Goal: Navigation & Orientation: Find specific page/section

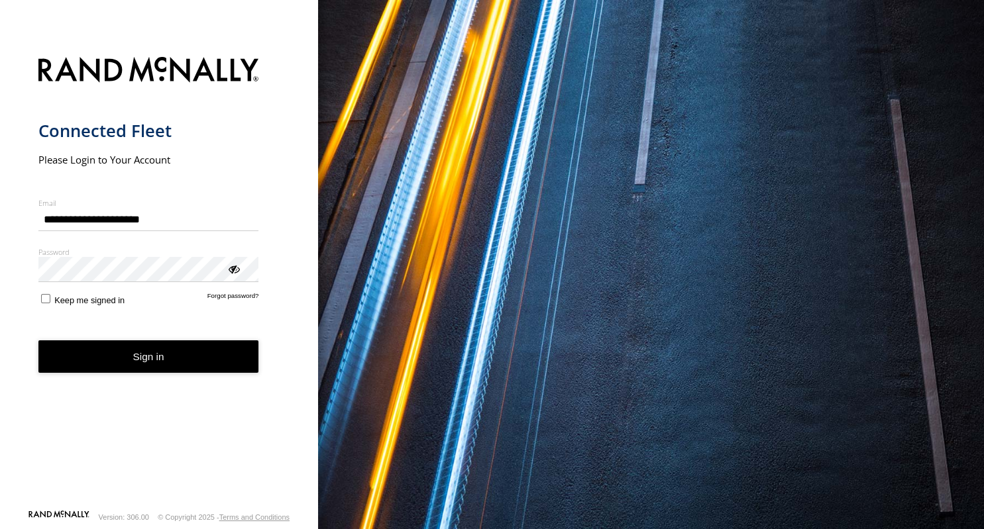
type input "**********"
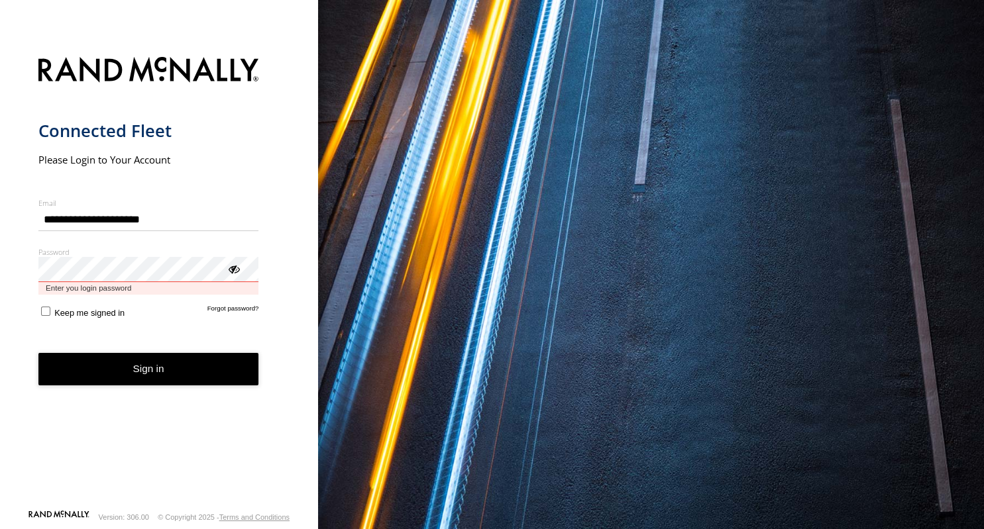
click at [38, 353] on button "Sign in" at bounding box center [148, 369] width 221 height 32
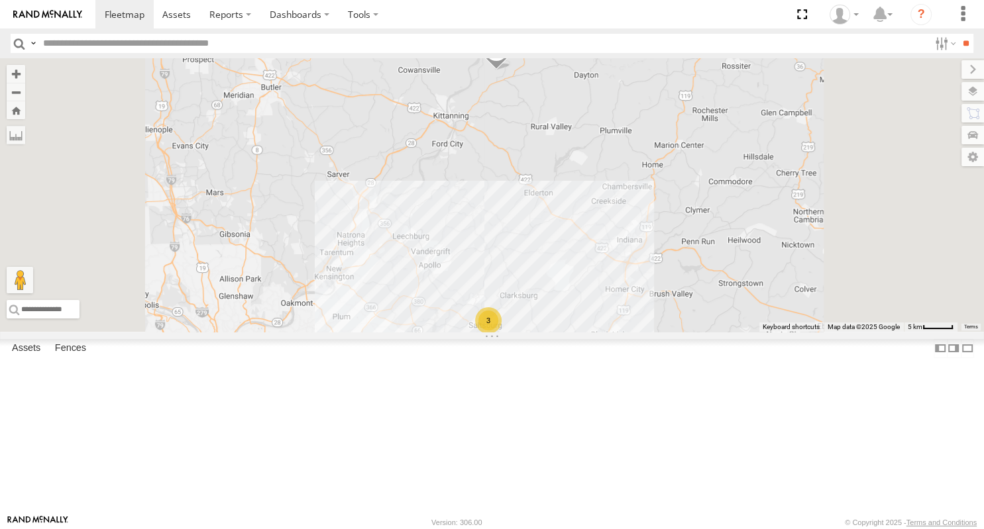
click at [0, 0] on link at bounding box center [0, 0] width 0 height 0
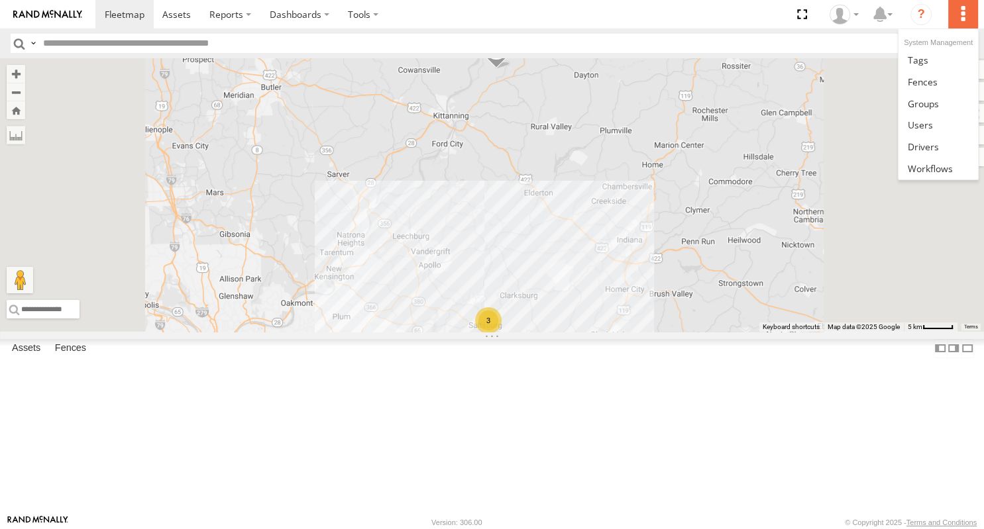
click at [963, 13] on label at bounding box center [962, 14] width 29 height 28
click at [929, 125] on span at bounding box center [919, 125] width 25 height 13
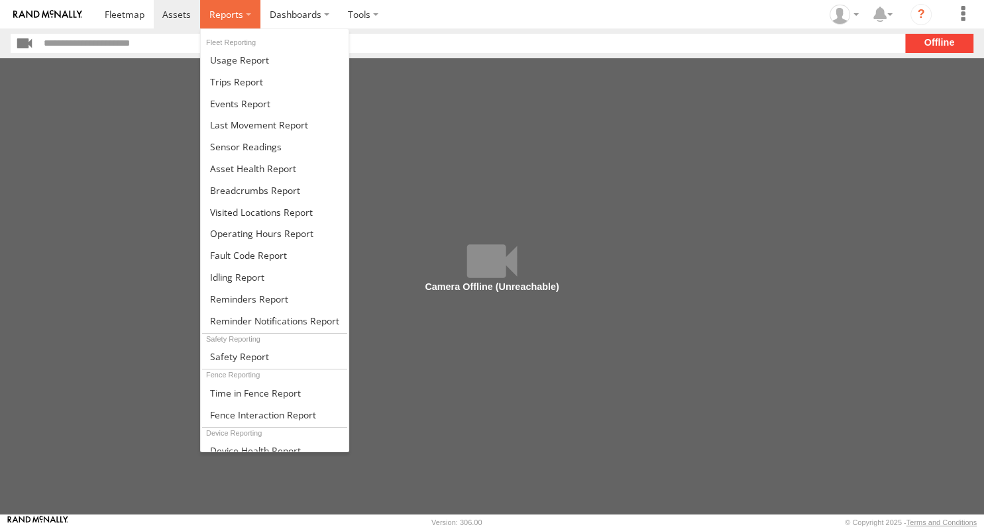
click at [248, 19] on label at bounding box center [230, 14] width 60 height 28
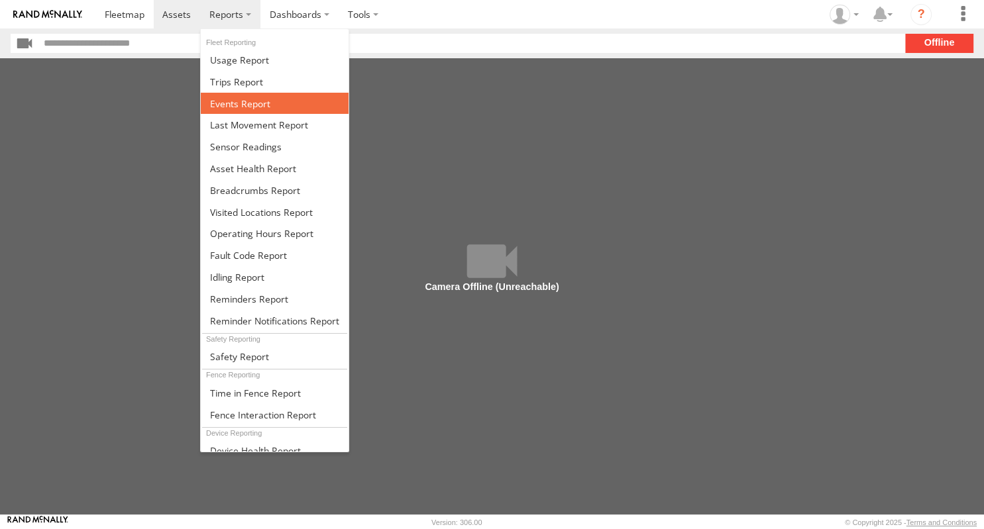
click at [244, 102] on span at bounding box center [240, 103] width 60 height 13
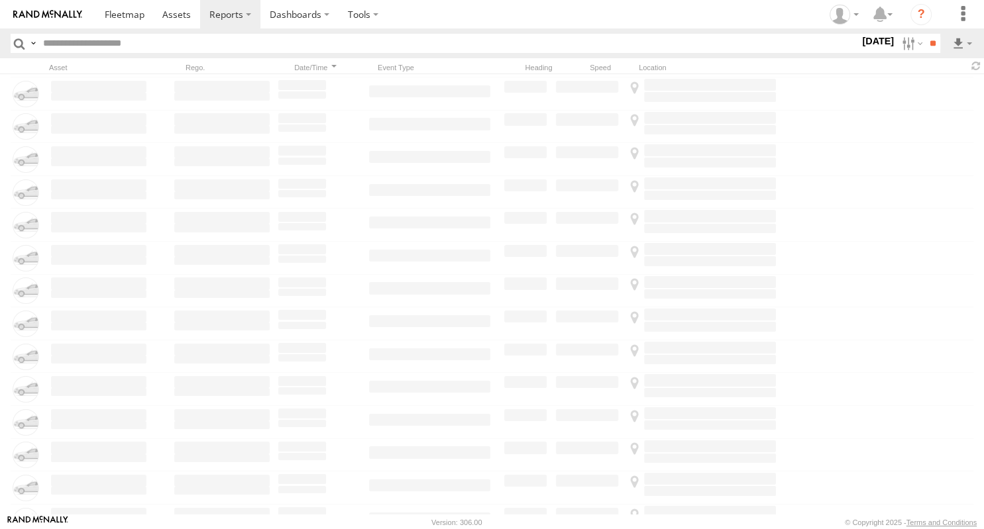
scroll to position [13776, 0]
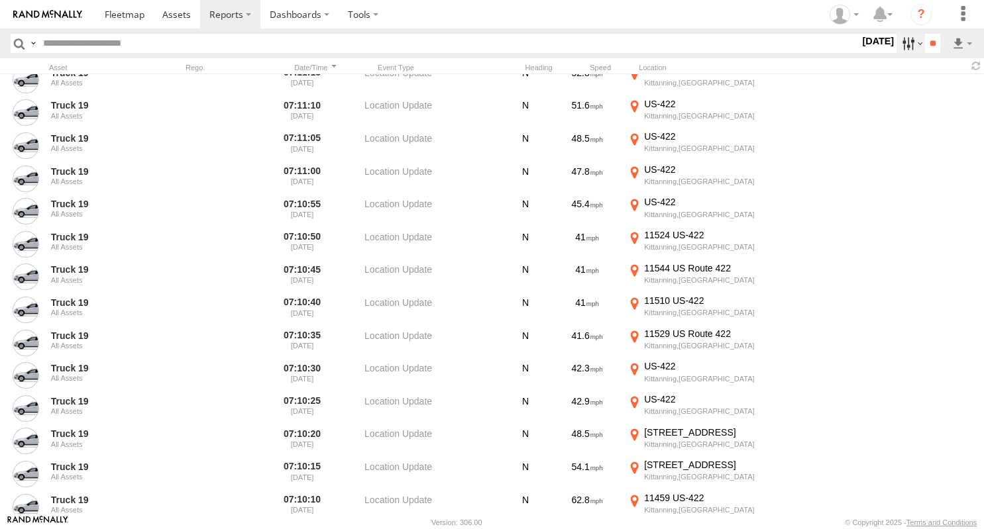
click at [916, 43] on label at bounding box center [910, 43] width 28 height 19
click at [0, 0] on label at bounding box center [0, 0] width 0 height 0
click at [929, 45] on input "**" at bounding box center [932, 43] width 15 height 19
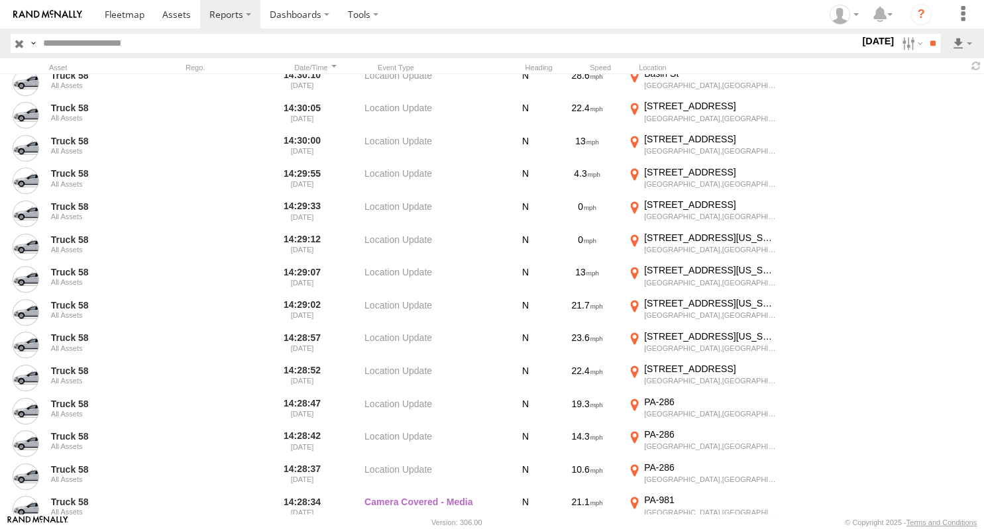
scroll to position [1208, 0]
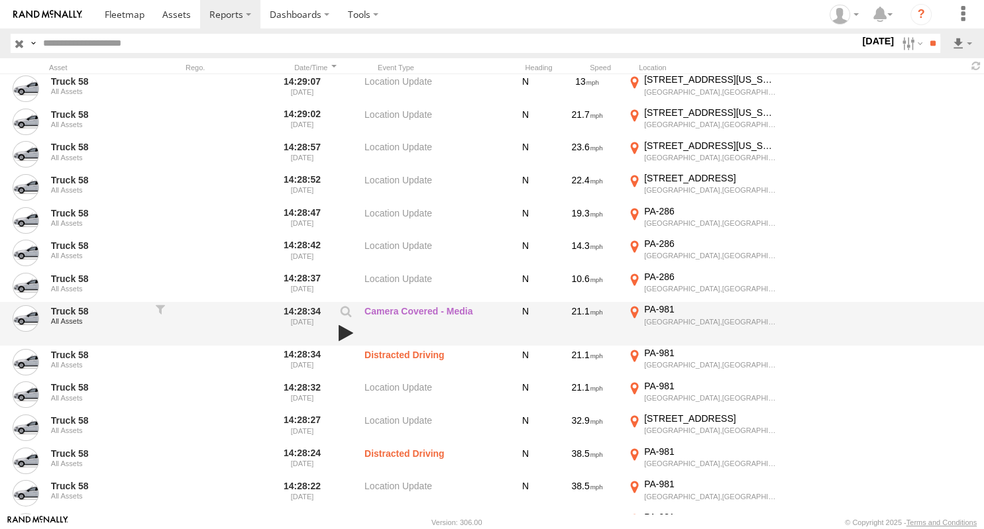
click at [342, 334] on link at bounding box center [345, 333] width 23 height 19
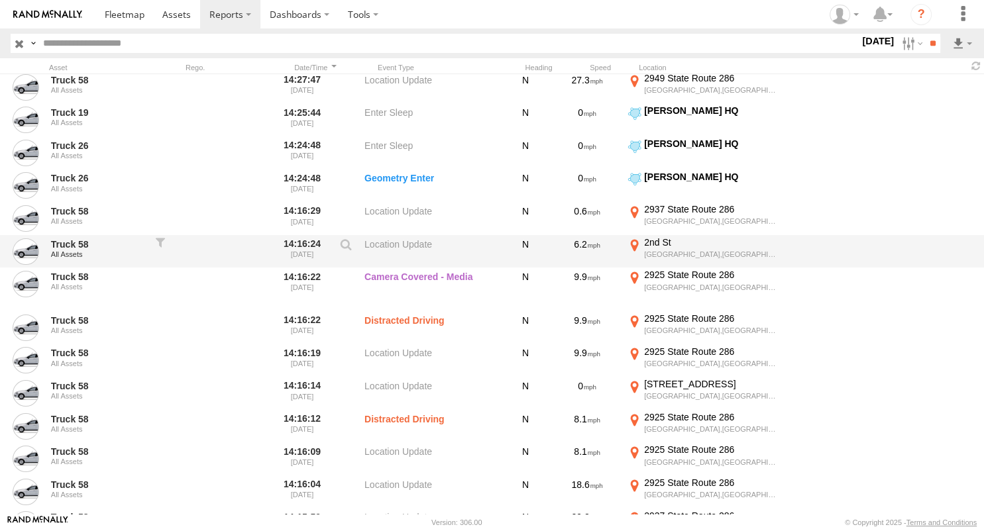
scroll to position [1907, 0]
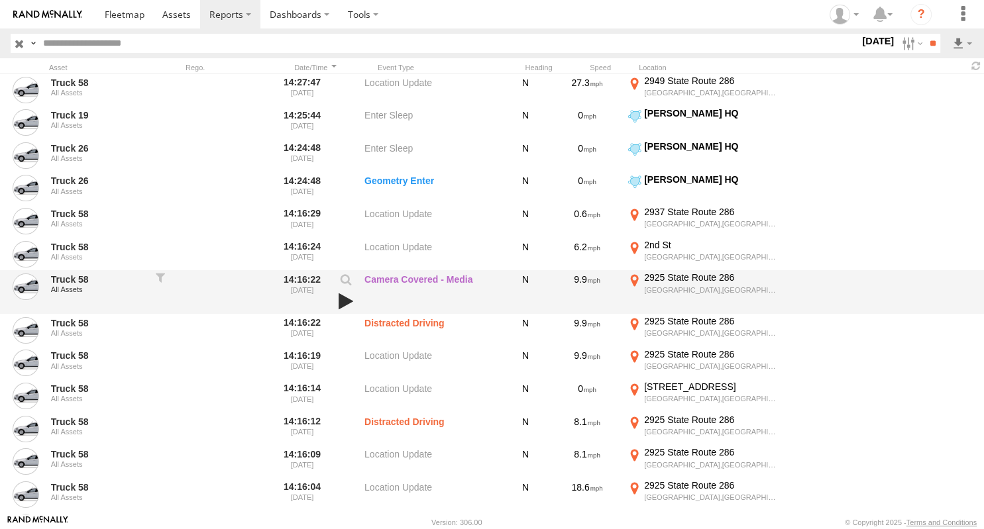
click at [346, 302] on link at bounding box center [345, 301] width 23 height 19
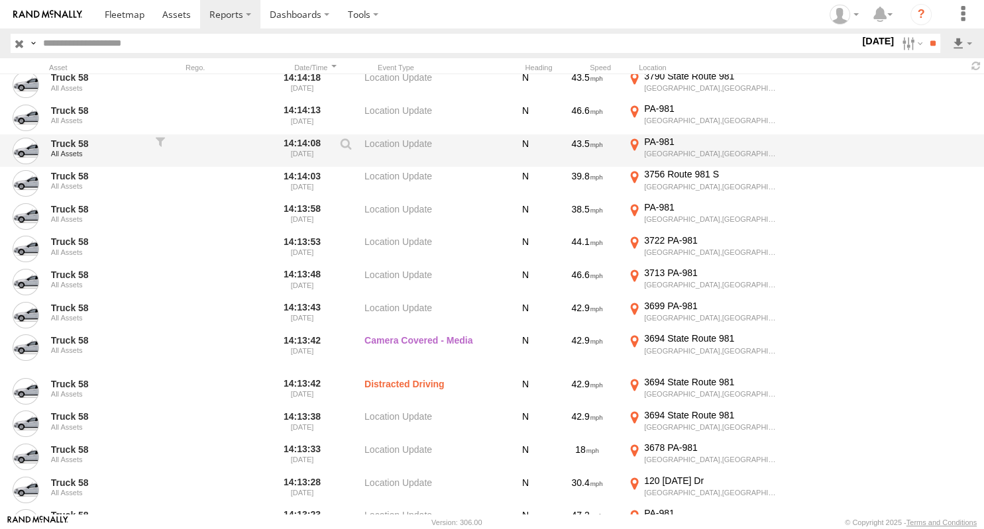
scroll to position [3179, 0]
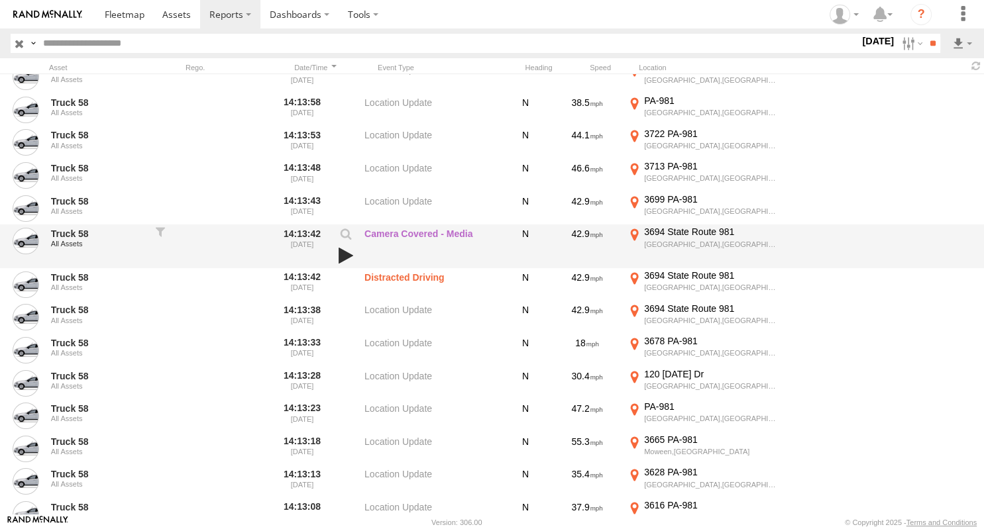
click at [346, 253] on link at bounding box center [345, 255] width 23 height 19
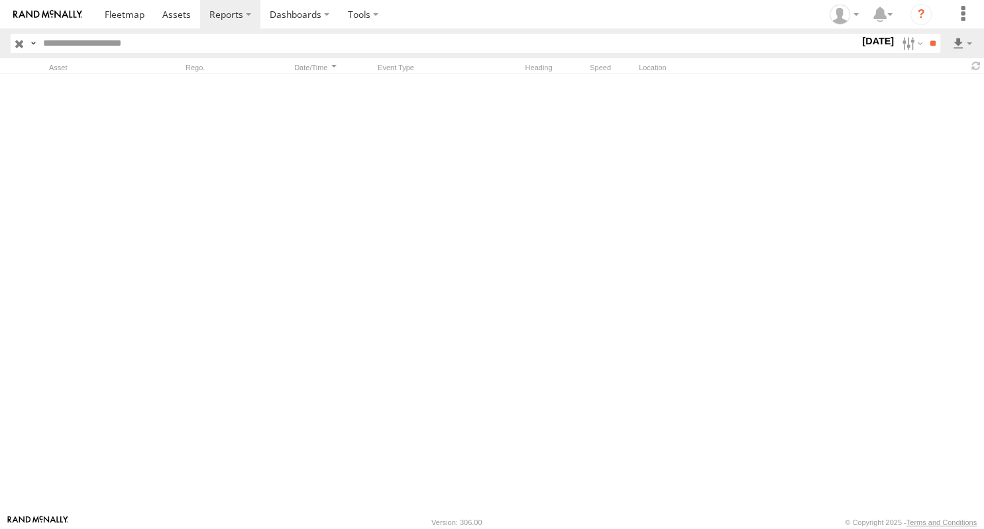
scroll to position [6867, 0]
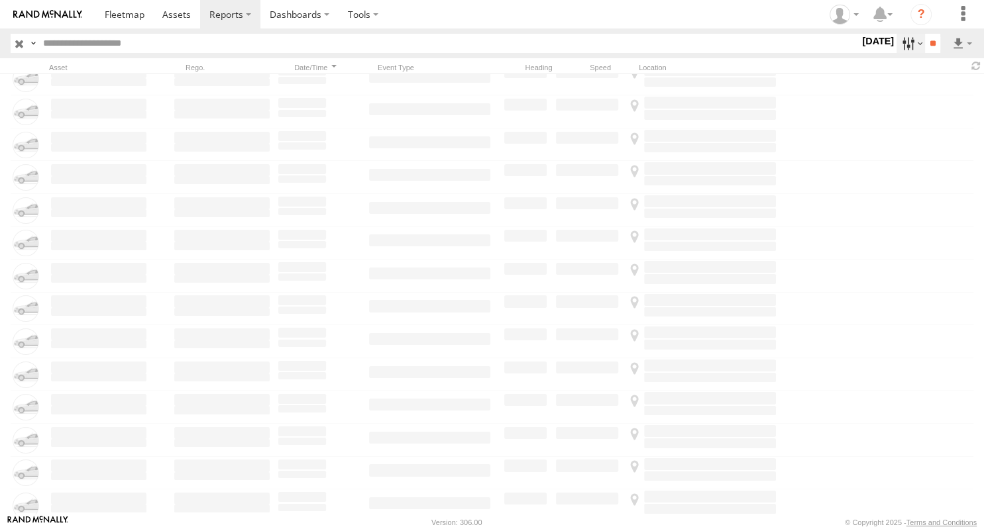
click at [913, 39] on label at bounding box center [910, 43] width 28 height 19
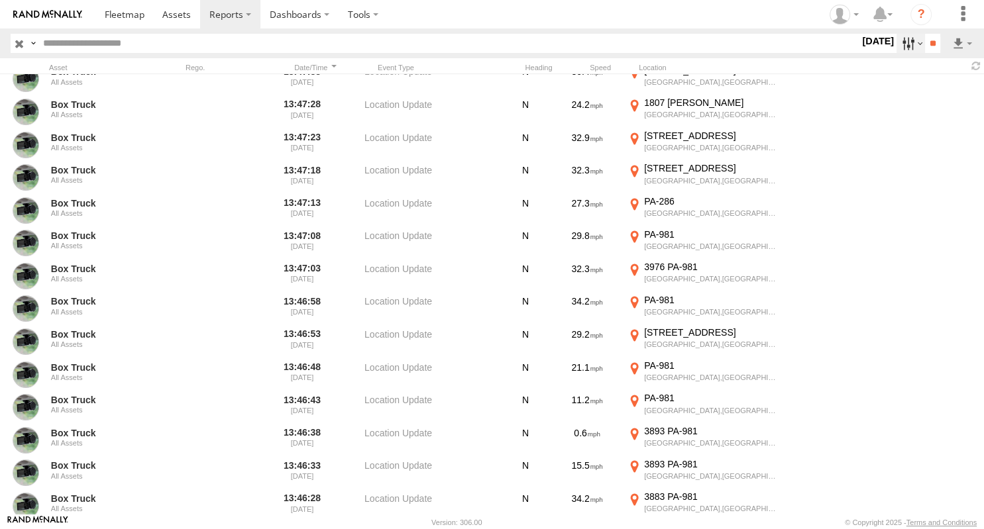
click at [911, 43] on label at bounding box center [910, 43] width 28 height 19
click at [0, 0] on span "Media" at bounding box center [0, 0] width 0 height 0
click at [927, 50] on input "**" at bounding box center [932, 43] width 15 height 19
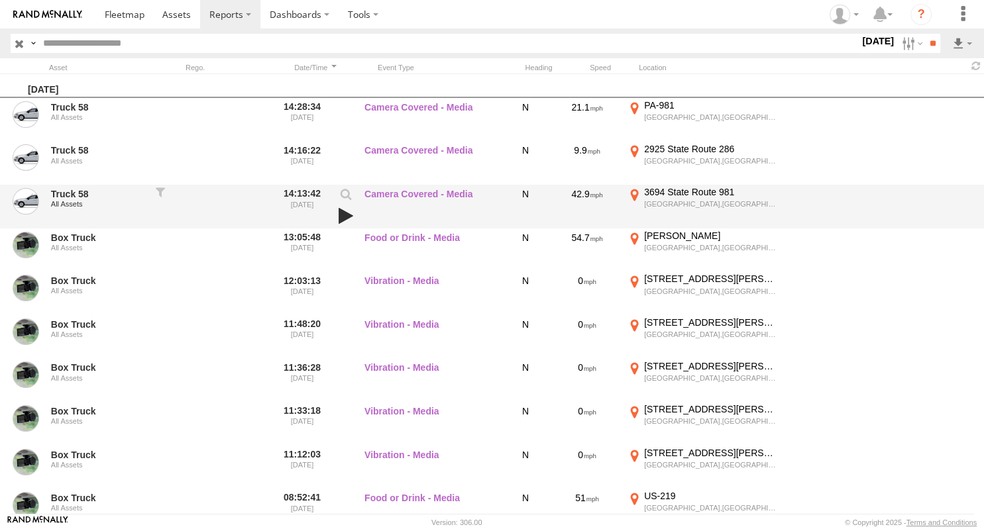
click at [348, 219] on link at bounding box center [345, 216] width 23 height 19
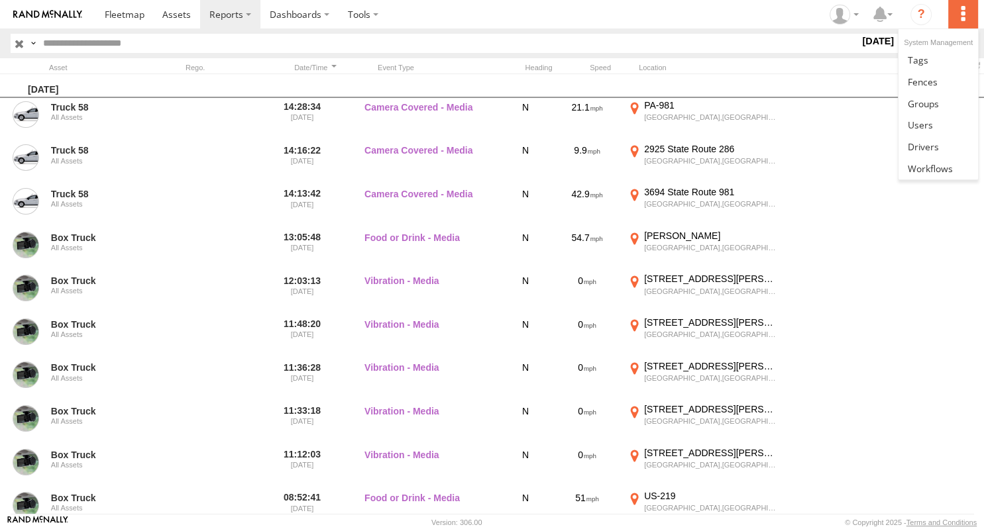
click at [959, 15] on label at bounding box center [962, 14] width 29 height 28
click at [931, 134] on link at bounding box center [937, 125] width 79 height 22
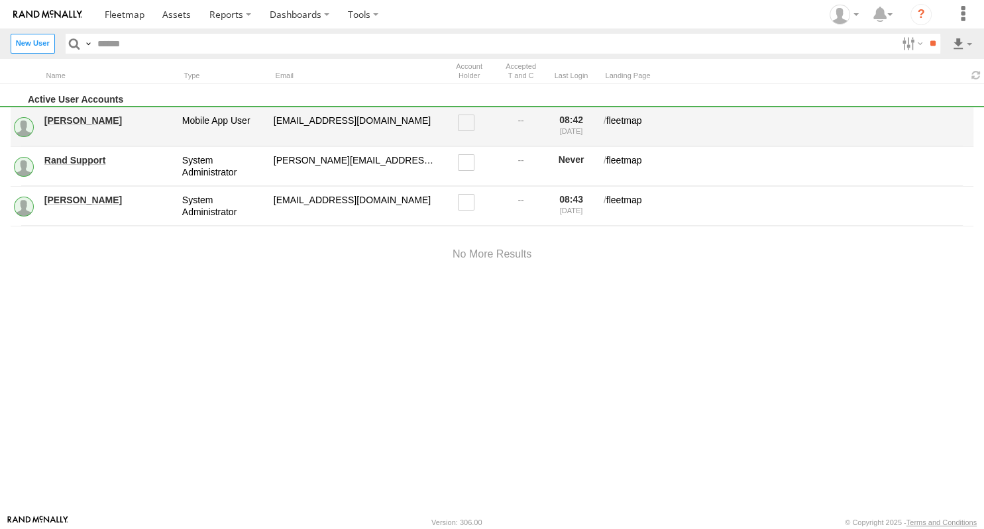
click at [211, 123] on div "Mobile App User" at bounding box center [223, 127] width 86 height 28
click at [83, 123] on link "Caitlyn Akarman" at bounding box center [108, 121] width 128 height 12
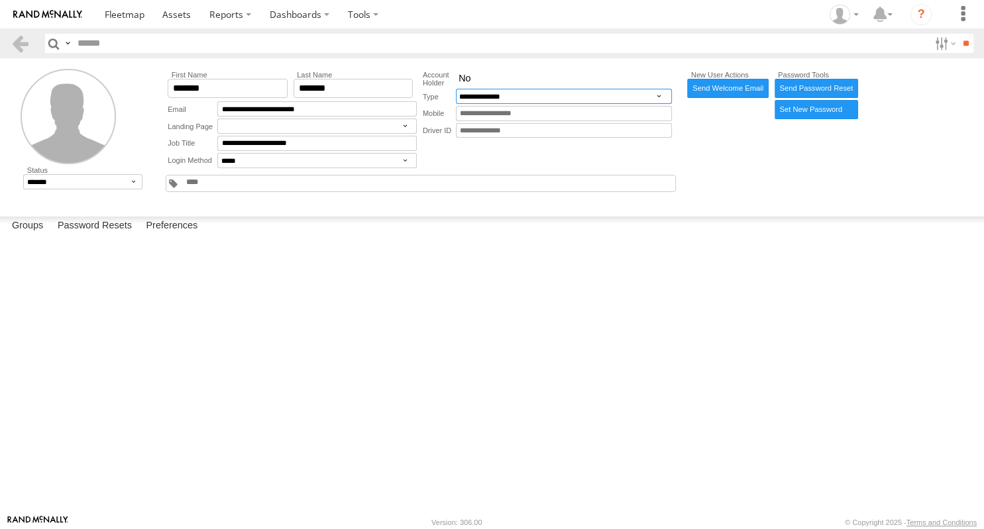
click at [456, 89] on select "**********" at bounding box center [564, 96] width 216 height 15
select select "****"
click option "****" at bounding box center [0, 0] width 0 height 0
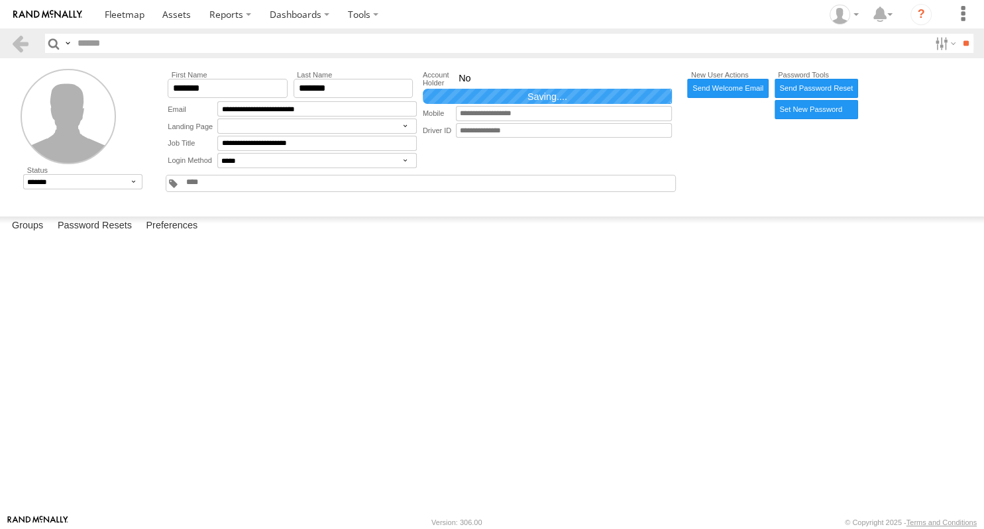
select select
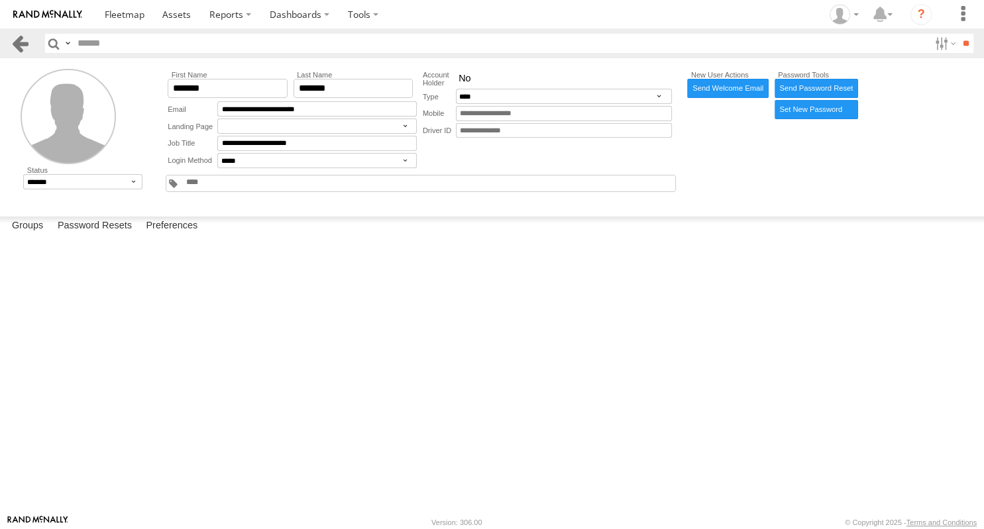
click at [24, 42] on link at bounding box center [20, 43] width 19 height 19
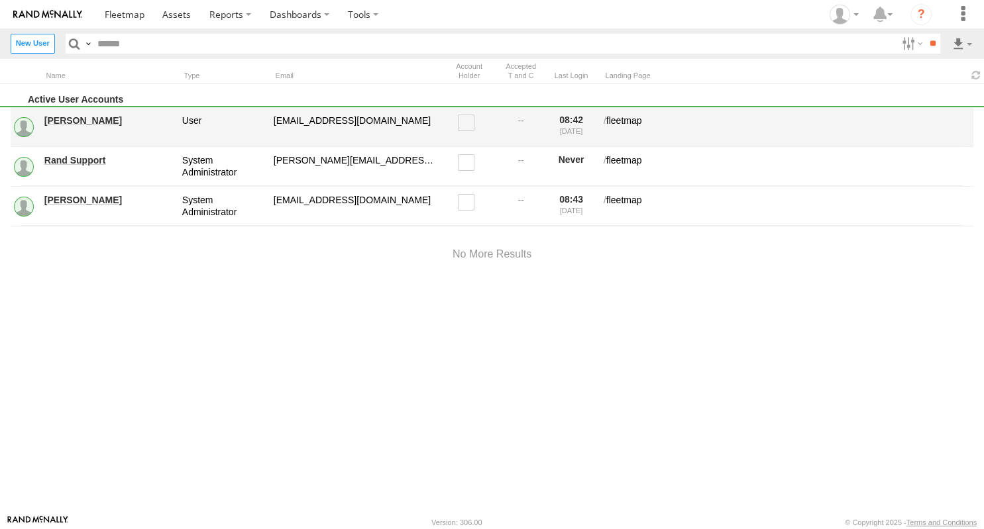
click at [100, 119] on link "[PERSON_NAME]" at bounding box center [108, 121] width 128 height 12
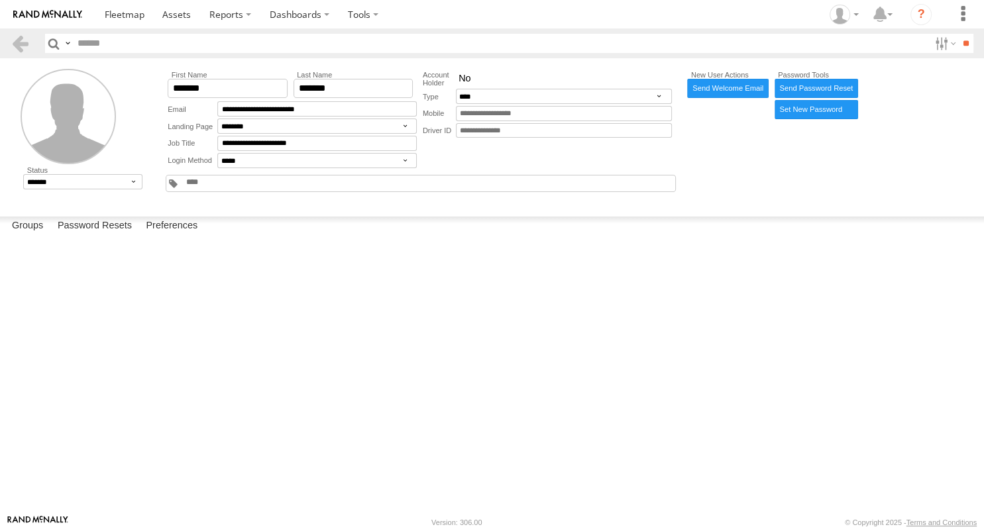
click at [544, 103] on select "**********" at bounding box center [564, 96] width 216 height 15
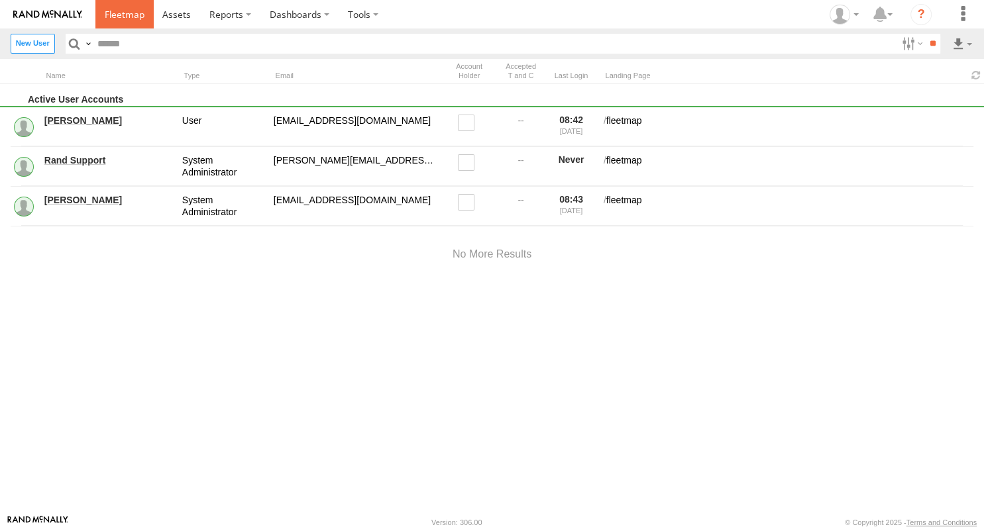
click at [113, 19] on span at bounding box center [125, 14] width 40 height 13
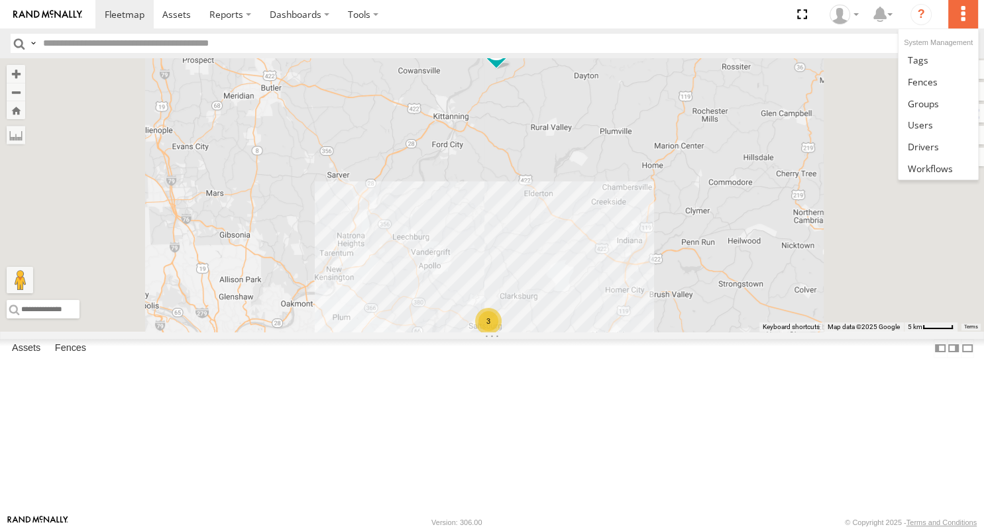
click at [963, 26] on label at bounding box center [962, 14] width 29 height 28
click at [928, 119] on span at bounding box center [919, 125] width 25 height 13
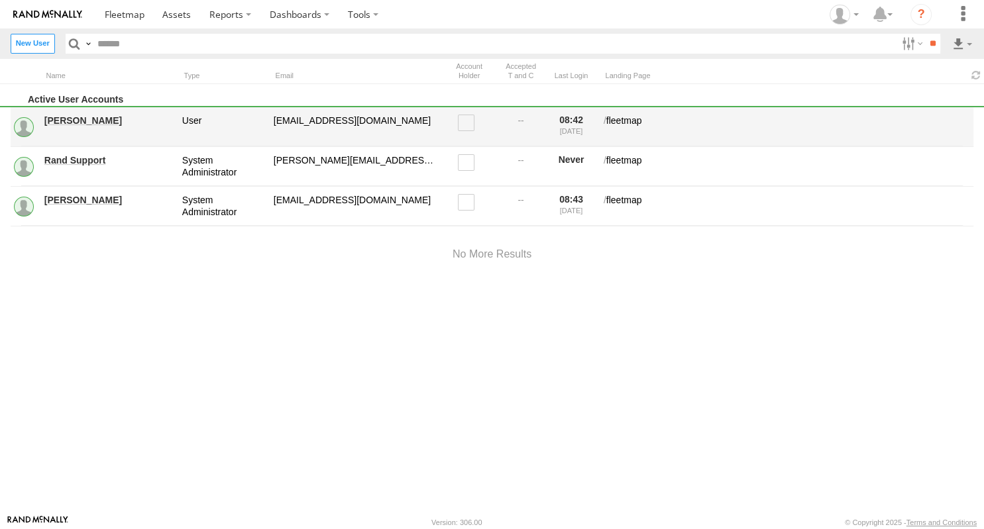
click at [116, 124] on link "Caitlyn Akarman" at bounding box center [108, 121] width 128 height 12
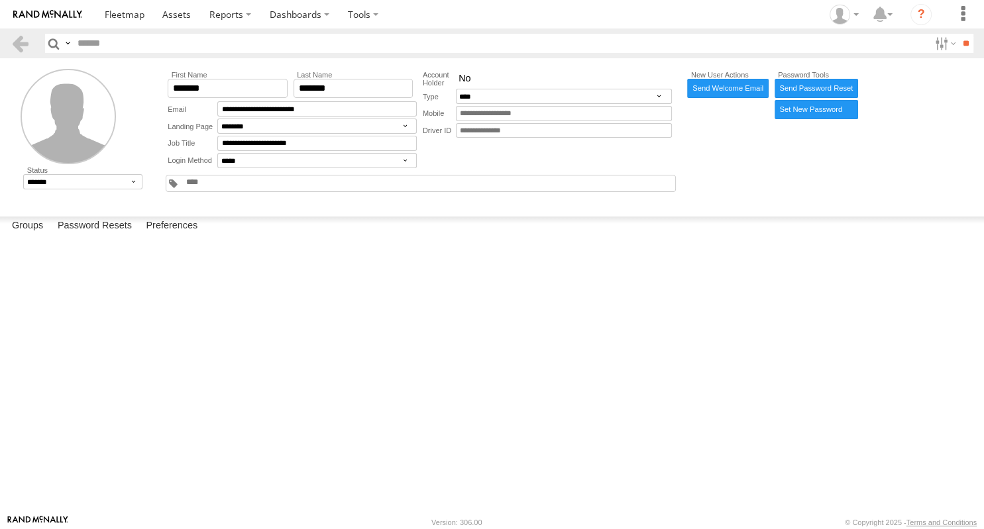
select select "**********"
click option "**********" at bounding box center [0, 0] width 0 height 0
click at [217, 153] on select "*** *****" at bounding box center [316, 160] width 199 height 15
click at [313, 162] on select "*** *****" at bounding box center [316, 160] width 199 height 15
click at [23, 174] on select "******* ******** ******" at bounding box center [82, 181] width 119 height 15
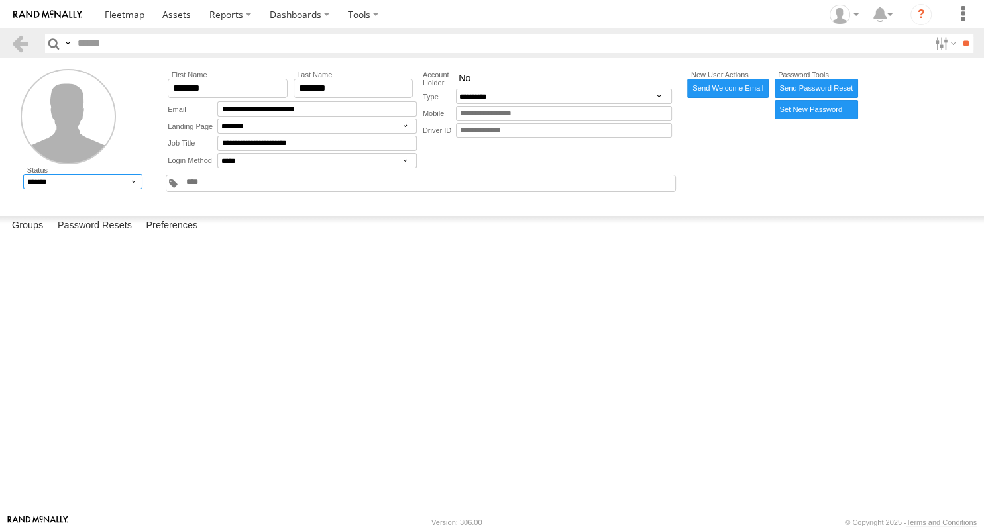
click at [101, 184] on select "******* ******** ******" at bounding box center [82, 181] width 119 height 15
click at [14, 42] on link at bounding box center [20, 43] width 19 height 19
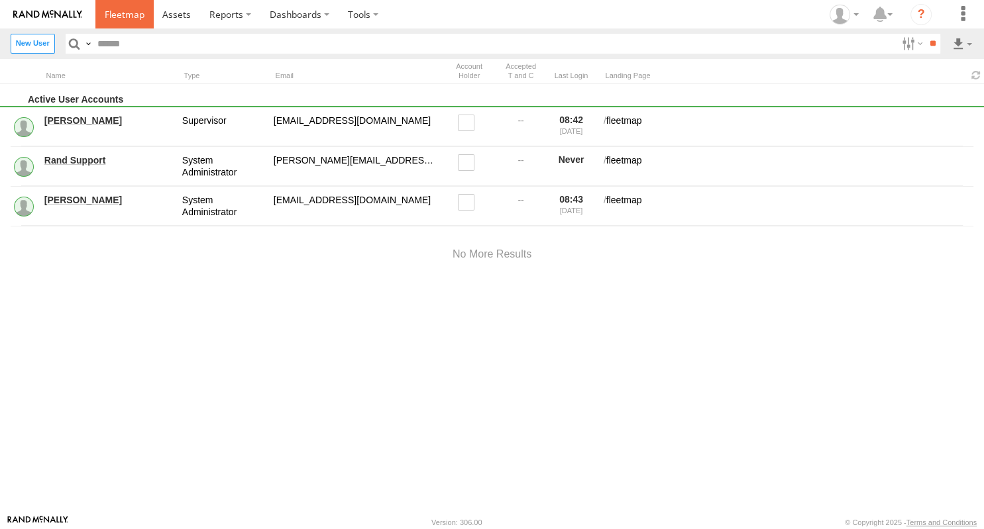
click at [111, 19] on span at bounding box center [125, 14] width 40 height 13
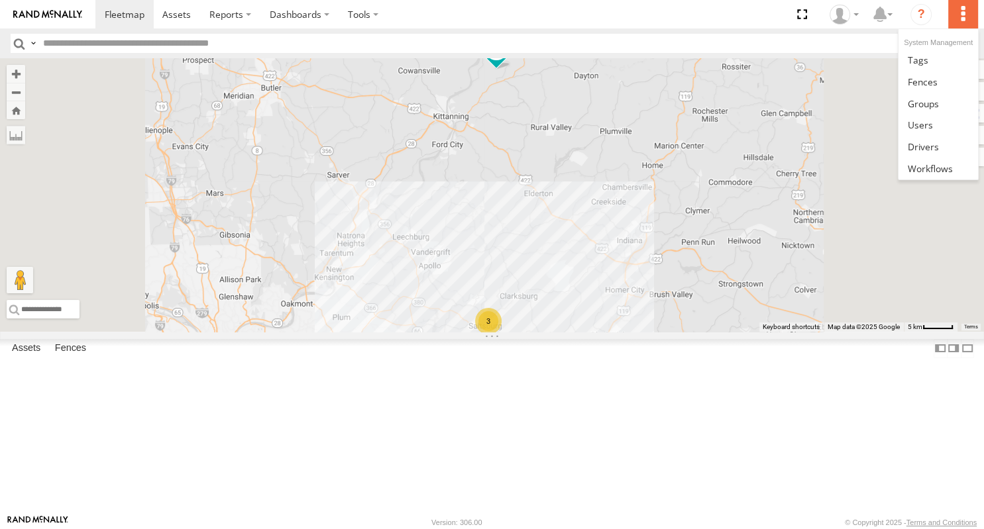
click at [966, 24] on label at bounding box center [962, 14] width 29 height 28
click at [931, 123] on span at bounding box center [919, 125] width 25 height 13
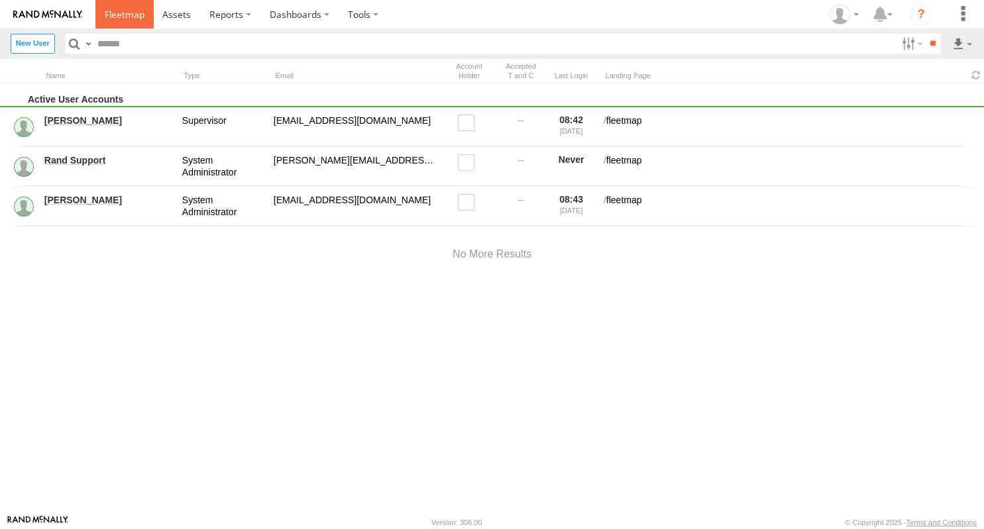
click at [127, 19] on span at bounding box center [125, 14] width 40 height 13
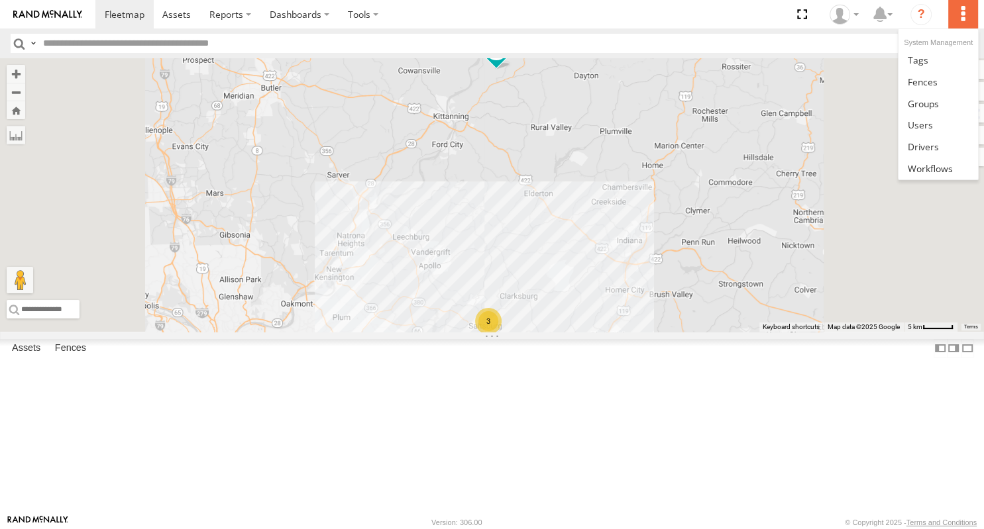
click at [964, 20] on label at bounding box center [962, 14] width 29 height 28
click at [917, 123] on body at bounding box center [492, 264] width 984 height 529
click at [966, 22] on label at bounding box center [962, 14] width 29 height 28
click at [937, 120] on link at bounding box center [937, 125] width 79 height 22
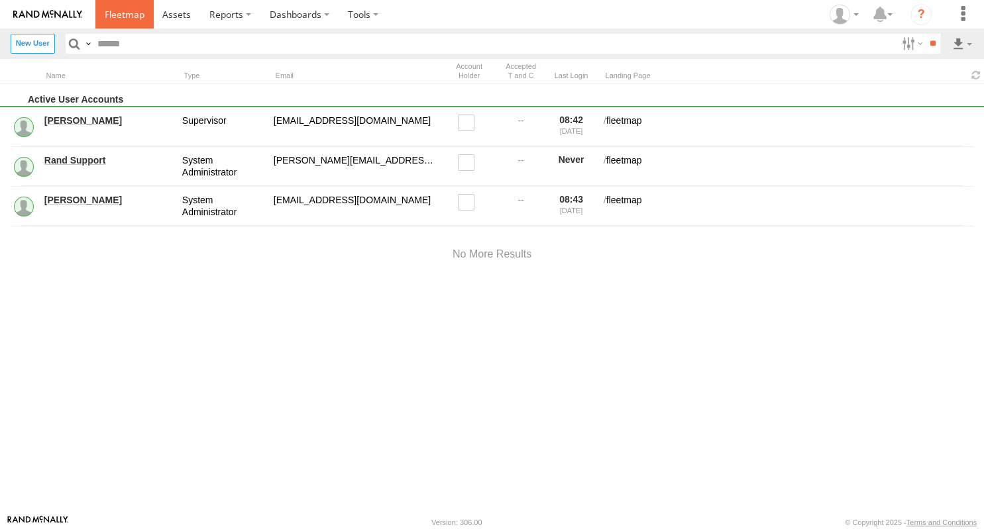
click at [113, 6] on link at bounding box center [124, 14] width 58 height 28
click at [127, 21] on link at bounding box center [124, 14] width 58 height 28
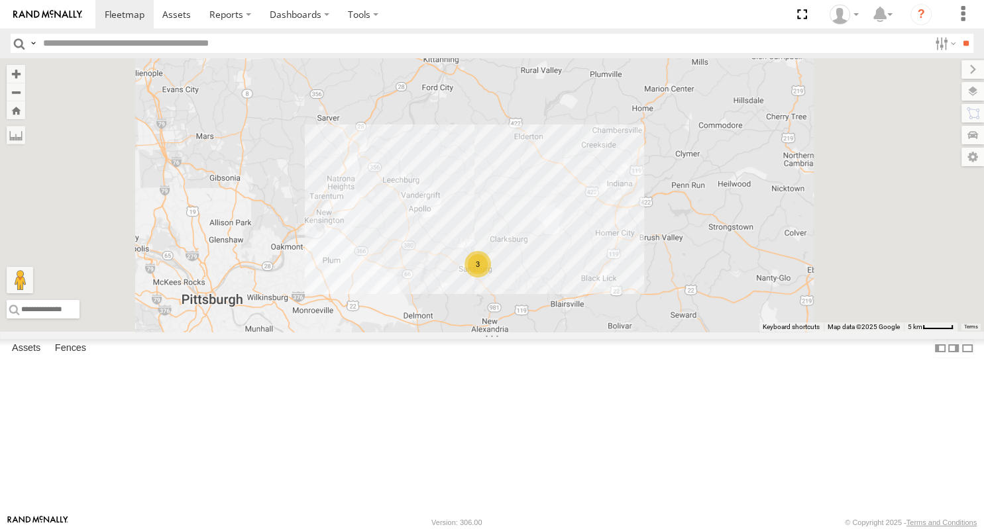
drag, startPoint x: 592, startPoint y: 230, endPoint x: 515, endPoint y: 117, distance: 137.8
click at [515, 117] on div "3 Truck 19" at bounding box center [492, 195] width 984 height 274
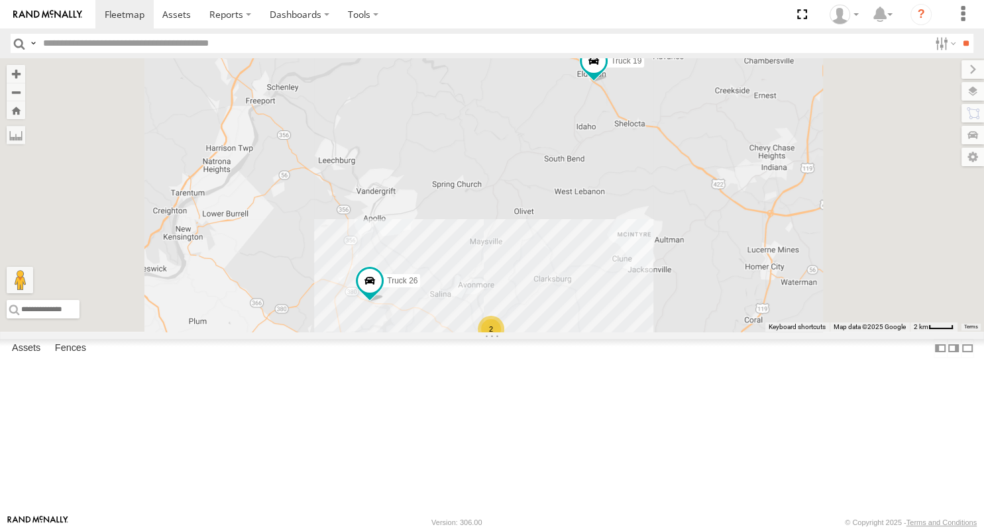
drag, startPoint x: 653, startPoint y: 256, endPoint x: 647, endPoint y: 232, distance: 24.6
click at [647, 232] on div "Truck 26 2 Truck 19" at bounding box center [492, 195] width 984 height 274
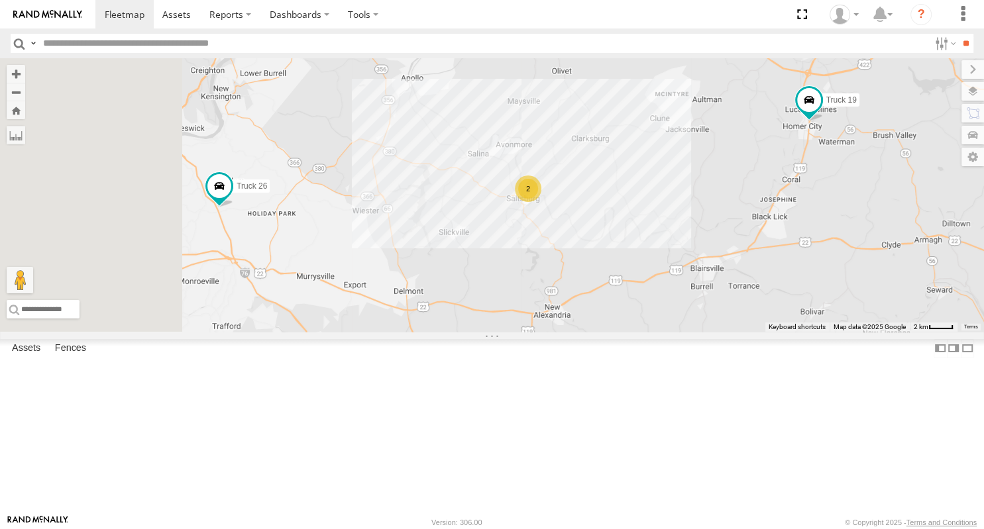
drag, startPoint x: 576, startPoint y: 276, endPoint x: 597, endPoint y: 245, distance: 36.7
click at [597, 245] on div "Truck 26 2 Truck 19" at bounding box center [492, 195] width 984 height 274
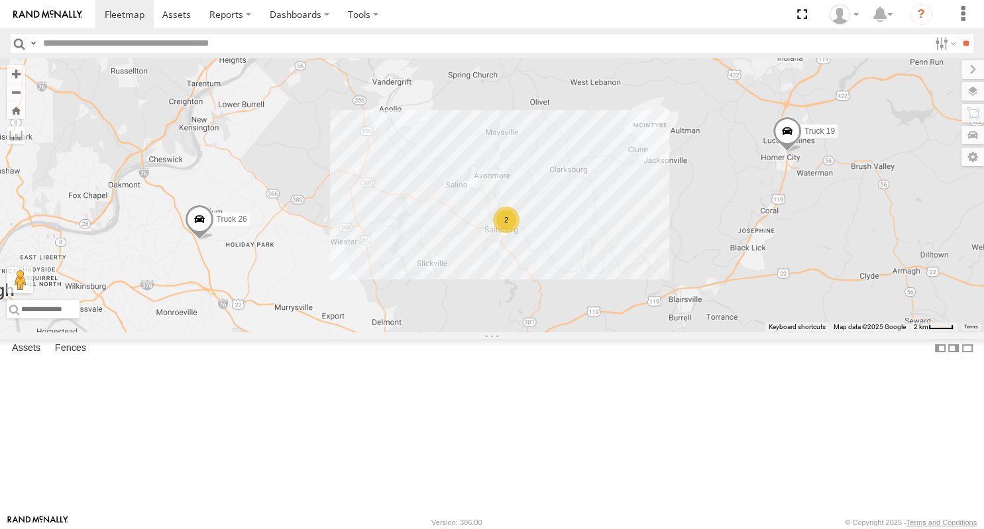
click at [0, 0] on div at bounding box center [0, 0] width 0 height 0
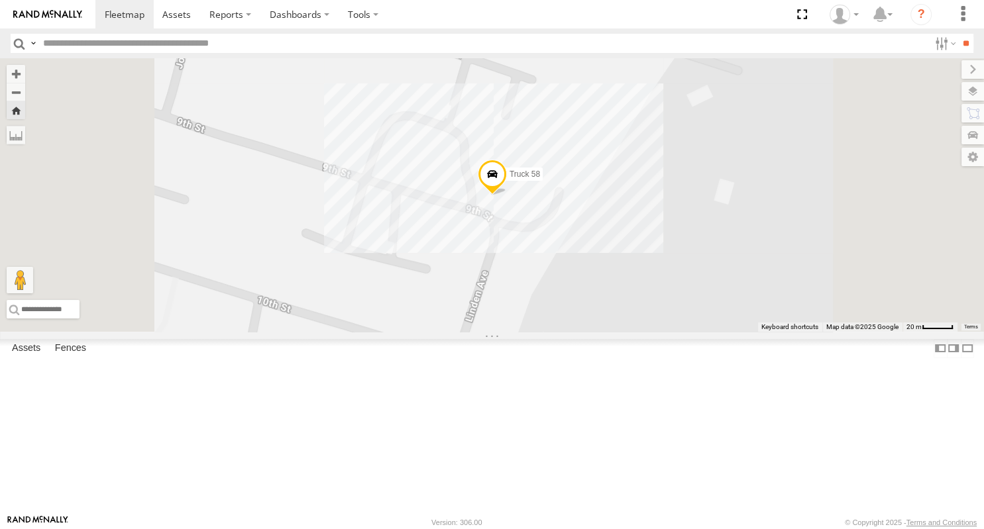
click at [0, 0] on div at bounding box center [0, 0] width 0 height 0
click at [506, 195] on span at bounding box center [491, 178] width 29 height 36
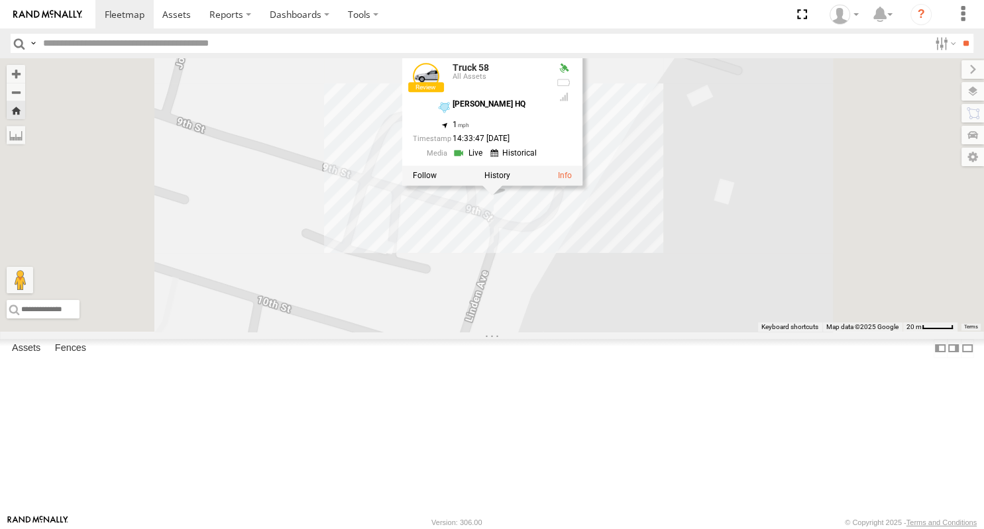
click at [582, 185] on div at bounding box center [491, 176] width 180 height 20
click at [571, 180] on link at bounding box center [564, 175] width 14 height 9
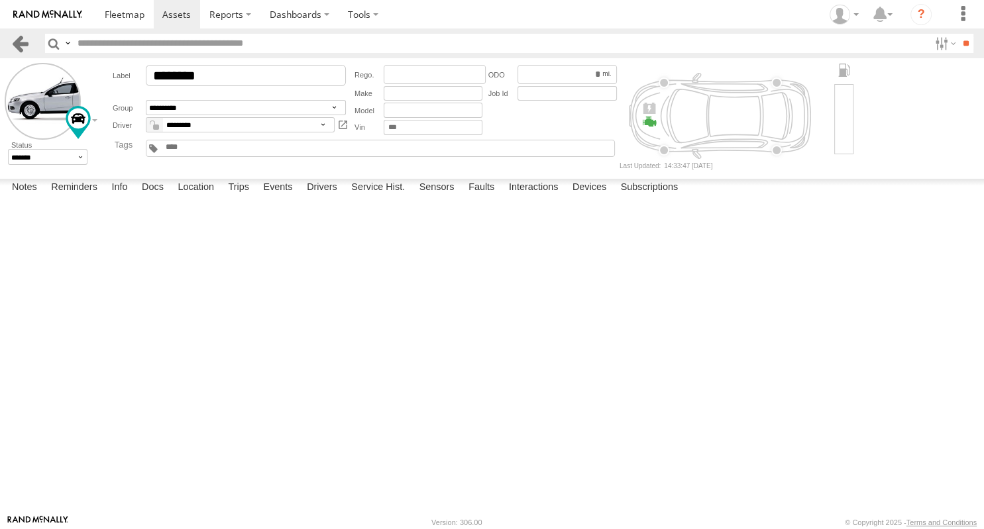
click at [17, 40] on link at bounding box center [20, 43] width 19 height 19
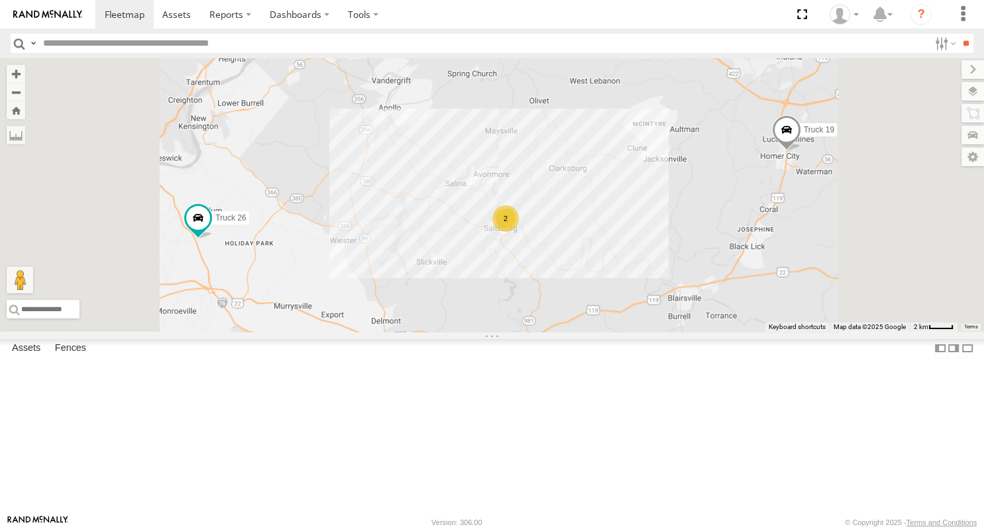
click at [519, 232] on div "2" at bounding box center [505, 218] width 26 height 26
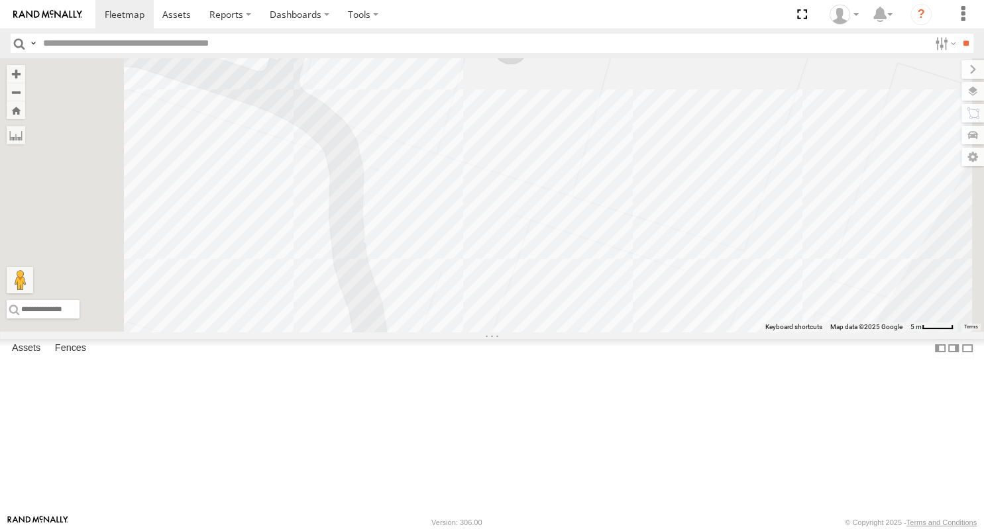
click at [472, 368] on span at bounding box center [456, 350] width 29 height 36
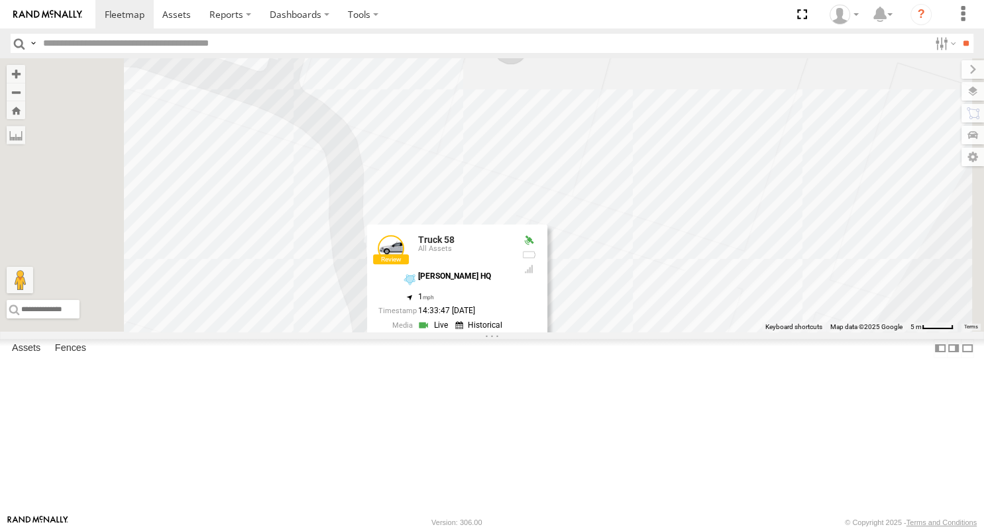
click at [773, 205] on div "Truck 26 Truck 19 Box Truck Truck 58 Truck 58 All Assets [PERSON_NAME] HQ 40.49…" at bounding box center [492, 195] width 984 height 274
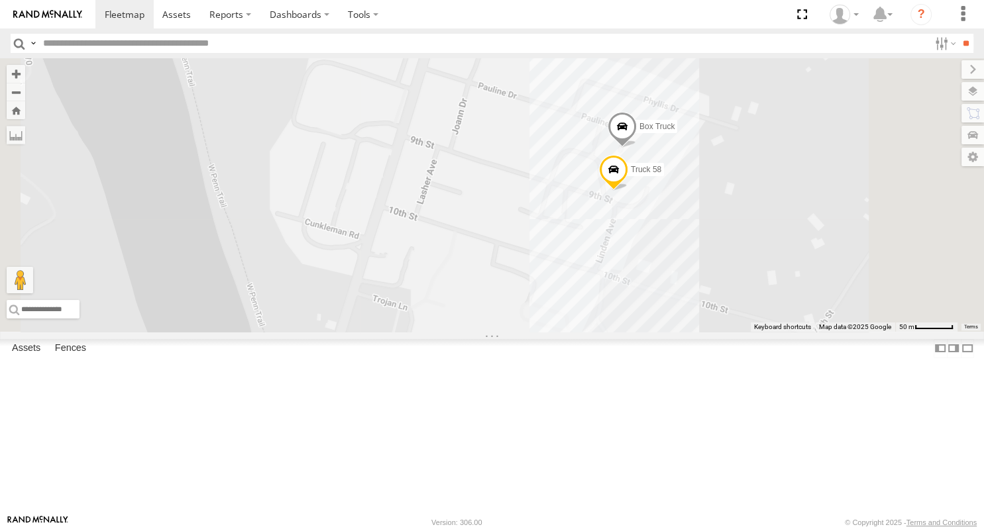
click at [627, 190] on span at bounding box center [612, 172] width 29 height 36
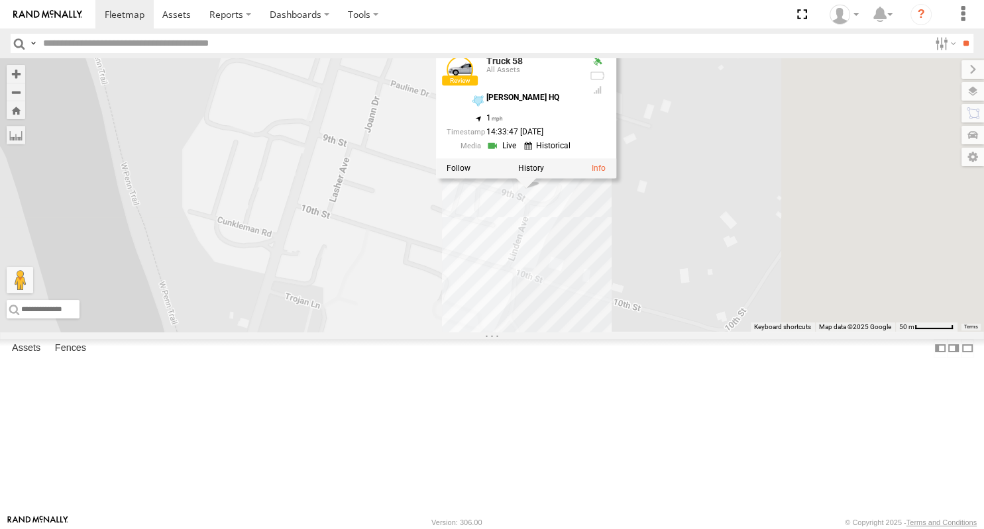
drag, startPoint x: 817, startPoint y: 364, endPoint x: 681, endPoint y: 360, distance: 136.5
click at [681, 332] on div "Truck 26 Truck 19 Box Truck Truck 58 Truck 58 All Assets [PERSON_NAME] HQ 40.49…" at bounding box center [492, 195] width 984 height 274
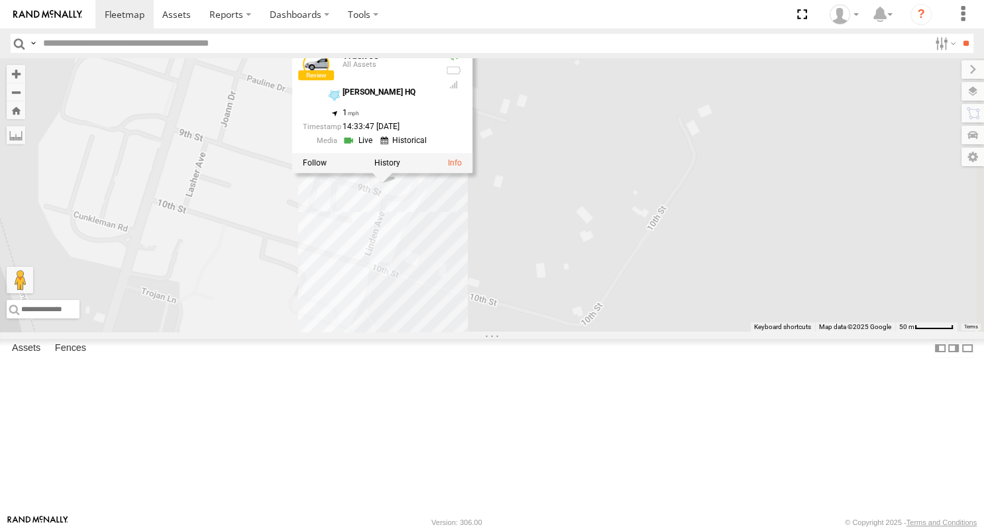
click at [684, 332] on div "Truck 26 Truck 19 Box Truck Truck 58 Truck 58 All Assets [PERSON_NAME] HQ 40.49…" at bounding box center [492, 195] width 984 height 274
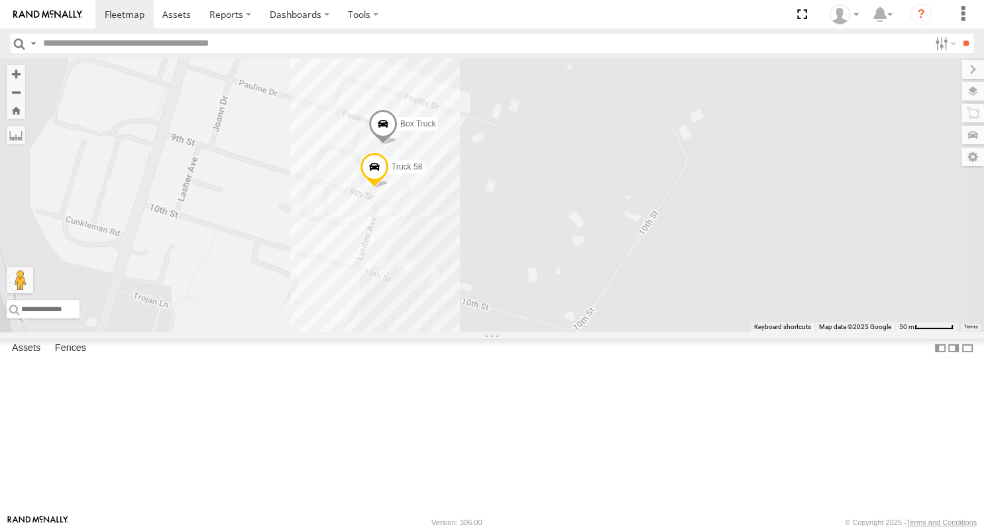
drag, startPoint x: 634, startPoint y: 340, endPoint x: 680, endPoint y: 346, distance: 46.0
click at [678, 332] on div "Truck 26 Truck 19 Box Truck Truck 58" at bounding box center [492, 195] width 984 height 274
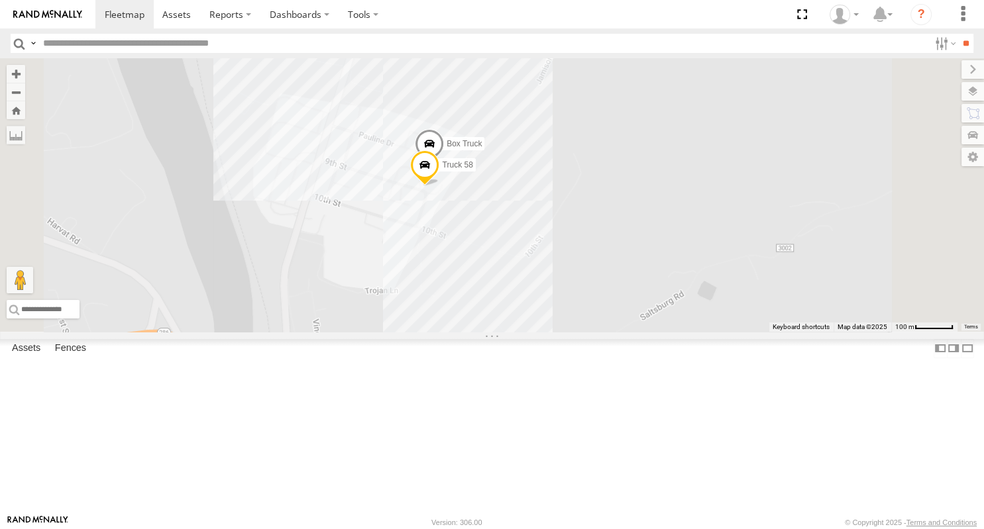
drag, startPoint x: 711, startPoint y: 393, endPoint x: 653, endPoint y: 349, distance: 73.3
click at [654, 332] on div "Truck 26 Truck 19 Box Truck Truck 58" at bounding box center [492, 195] width 984 height 274
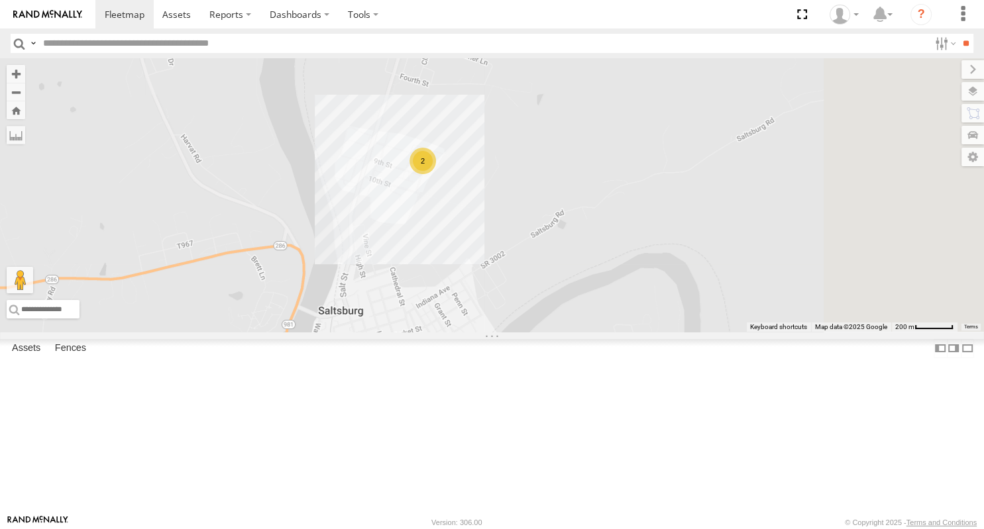
drag, startPoint x: 696, startPoint y: 399, endPoint x: 650, endPoint y: 327, distance: 84.9
click at [648, 332] on div "Truck 26 Truck 19 2" at bounding box center [492, 195] width 984 height 274
